Goal: Obtain resource: Download file/media

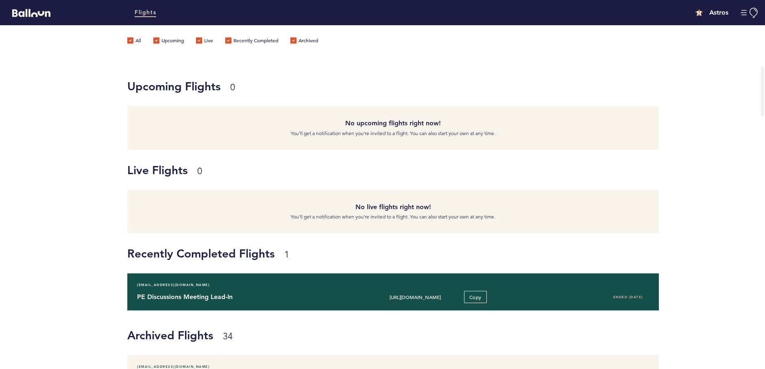
click at [416, 300] on div "[URL][DOMAIN_NAME] Copy" at bounding box center [437, 297] width 162 height 12
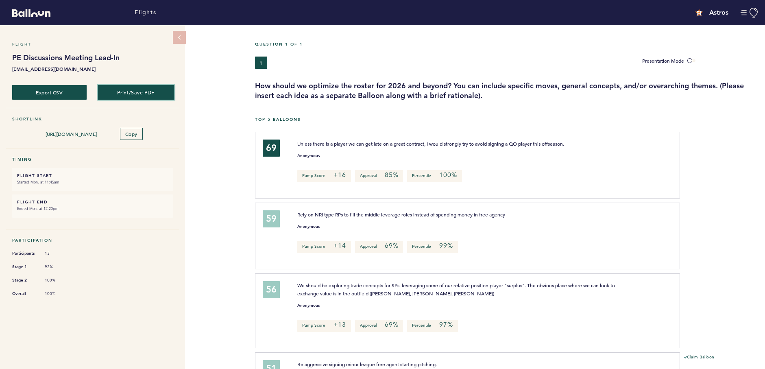
click at [132, 92] on button "Print/Save PDF" at bounding box center [136, 92] width 76 height 15
